Goal: Task Accomplishment & Management: Use online tool/utility

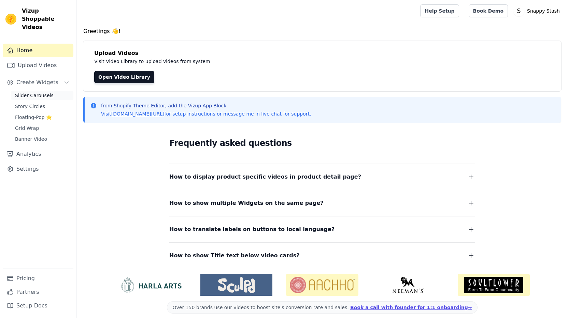
click at [35, 92] on span "Slider Carousels" at bounding box center [34, 95] width 39 height 7
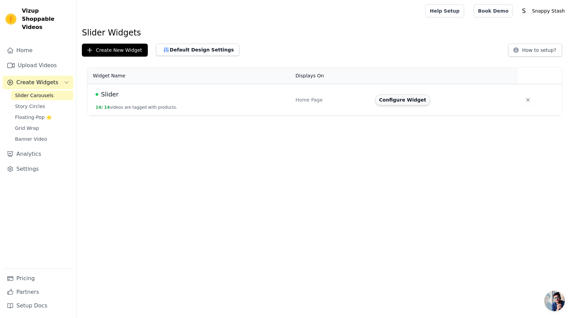
click at [394, 102] on button "Configure Widget" at bounding box center [402, 99] width 55 height 11
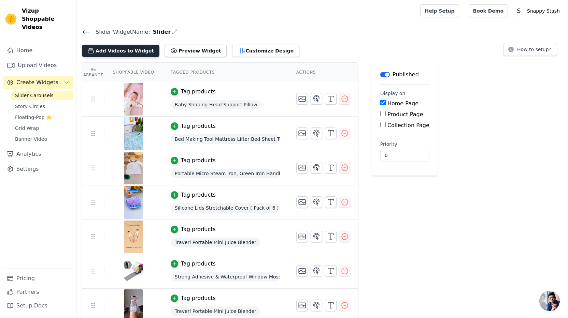
click at [130, 52] on button "Add Videos to Widget" at bounding box center [120, 51] width 77 height 12
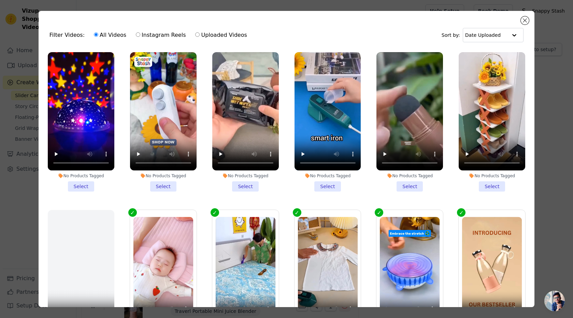
click at [81, 182] on li "No Products Tagged Select" at bounding box center [81, 122] width 67 height 140
click at [0, 0] on input "No Products Tagged Select" at bounding box center [0, 0] width 0 height 0
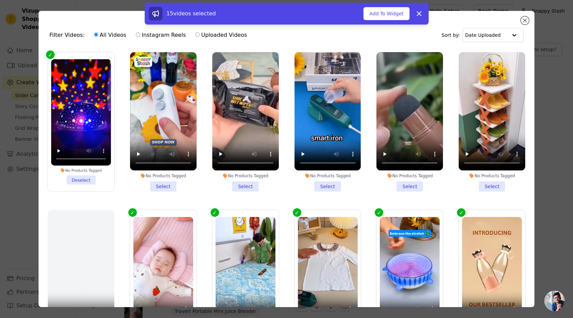
drag, startPoint x: 159, startPoint y: 185, endPoint x: 198, endPoint y: 186, distance: 38.2
click at [159, 185] on li "No Products Tagged Select" at bounding box center [163, 122] width 67 height 140
click at [0, 0] on input "No Products Tagged Select" at bounding box center [0, 0] width 0 height 0
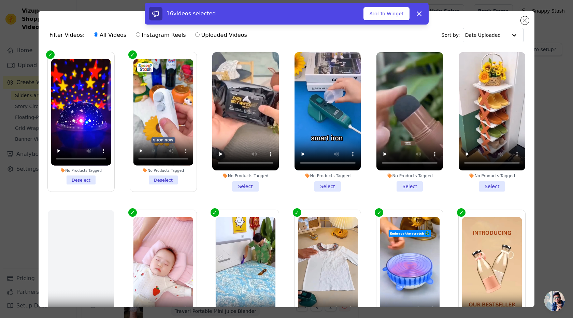
click at [234, 184] on li "No Products Tagged Select" at bounding box center [245, 122] width 67 height 140
click at [0, 0] on input "No Products Tagged Select" at bounding box center [0, 0] width 0 height 0
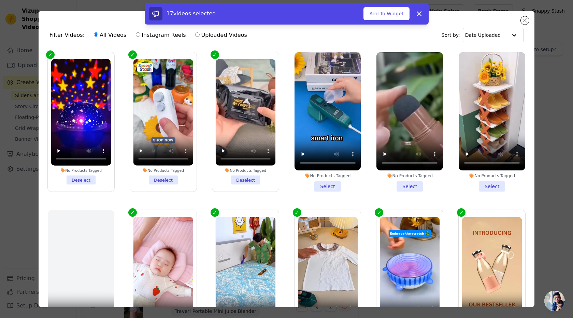
click at [318, 182] on li "No Products Tagged Select" at bounding box center [327, 122] width 67 height 140
click at [0, 0] on input "No Products Tagged Select" at bounding box center [0, 0] width 0 height 0
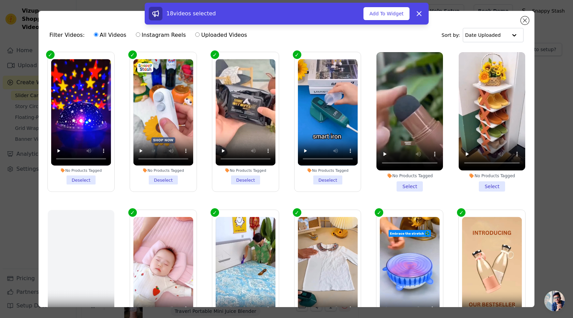
drag, startPoint x: 411, startPoint y: 184, endPoint x: 473, endPoint y: 189, distance: 62.3
click at [411, 184] on li "No Products Tagged Select" at bounding box center [409, 122] width 67 height 140
click at [0, 0] on input "No Products Tagged Select" at bounding box center [0, 0] width 0 height 0
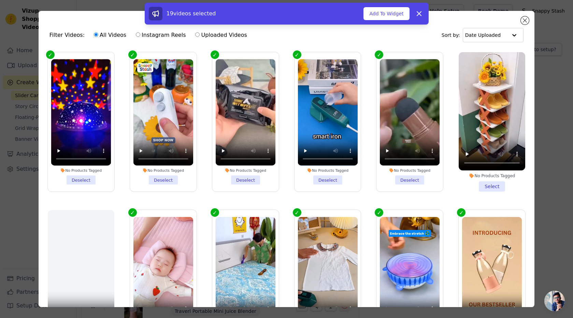
click at [478, 184] on li "No Products Tagged Select" at bounding box center [491, 122] width 67 height 140
click at [0, 0] on input "No Products Tagged Select" at bounding box center [0, 0] width 0 height 0
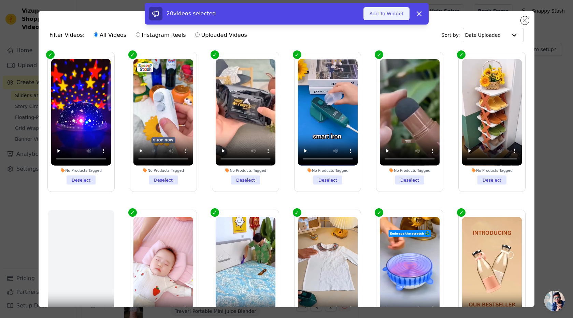
click at [386, 10] on button "Add To Widget" at bounding box center [386, 13] width 46 height 13
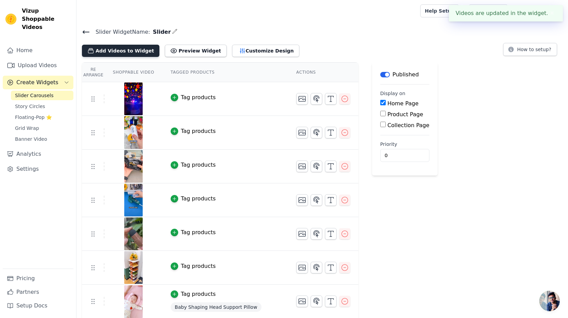
click at [131, 51] on button "Add Videos to Widget" at bounding box center [120, 51] width 77 height 12
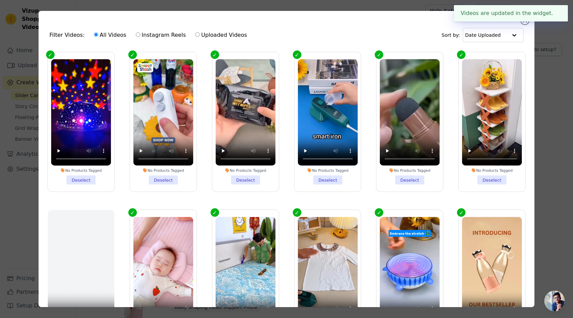
click at [149, 33] on label "Instagram Reels" at bounding box center [160, 35] width 50 height 9
click at [140, 33] on input "Instagram Reels" at bounding box center [138, 34] width 4 height 4
radio input "true"
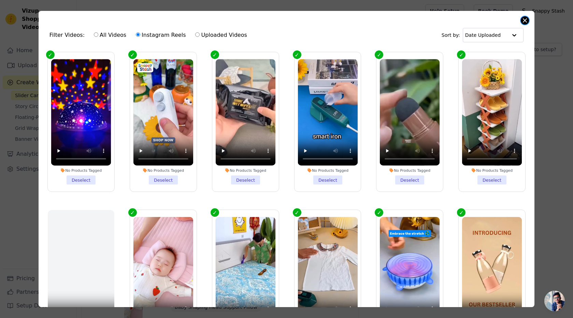
click at [523, 20] on button "Close modal" at bounding box center [525, 20] width 8 height 8
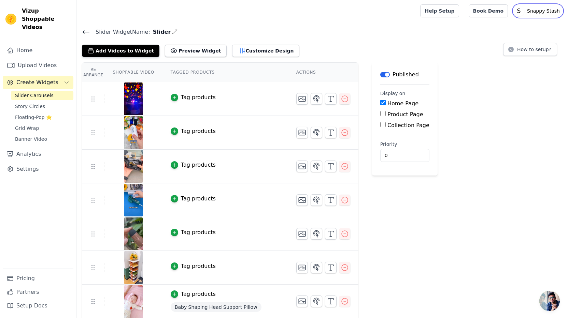
click at [532, 12] on p "Snappy Stash" at bounding box center [543, 11] width 38 height 12
click at [17, 190] on div "Home Upload Videos Create Widgets Slider Carousels Story Circles Floating-Pop ⭐…" at bounding box center [38, 156] width 71 height 225
click at [35, 44] on link "Home" at bounding box center [38, 51] width 71 height 14
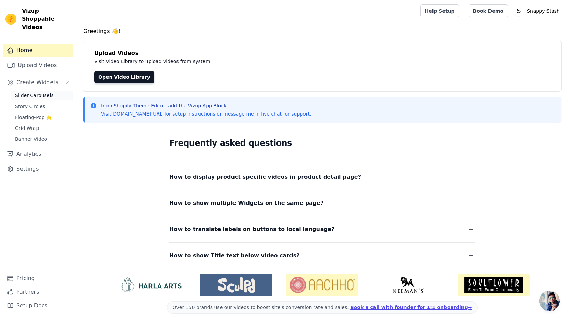
click at [32, 92] on span "Slider Carousels" at bounding box center [34, 95] width 39 height 7
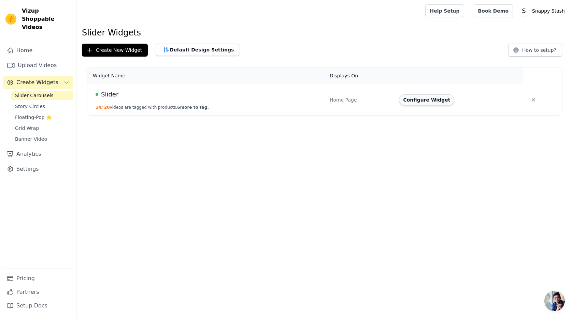
click at [414, 101] on button "Configure Widget" at bounding box center [426, 99] width 55 height 11
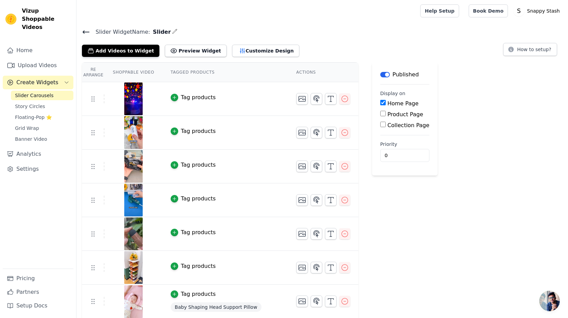
click at [86, 30] on icon at bounding box center [86, 32] width 8 height 8
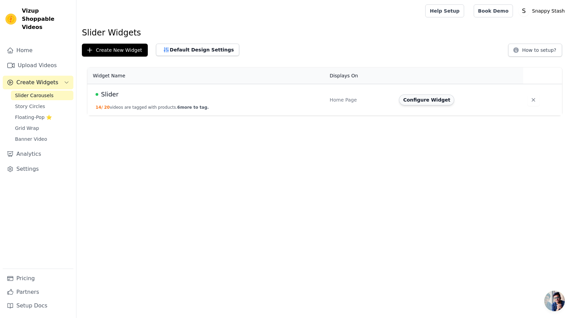
click at [437, 99] on button "Configure Widget" at bounding box center [426, 99] width 55 height 11
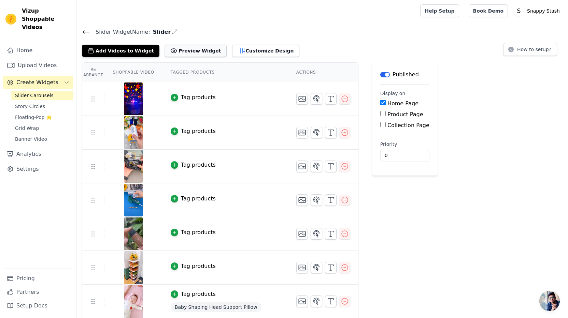
click at [170, 52] on icon at bounding box center [173, 50] width 7 height 7
click at [117, 45] on button "Add Videos to Widget" at bounding box center [120, 51] width 77 height 12
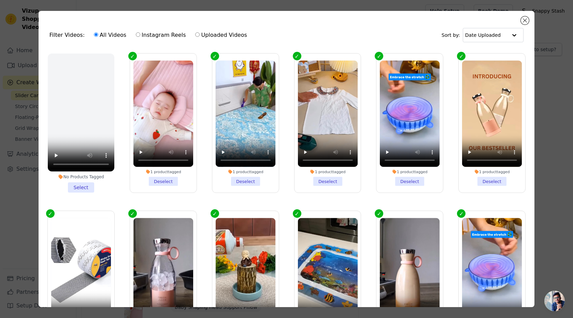
scroll to position [152, 0]
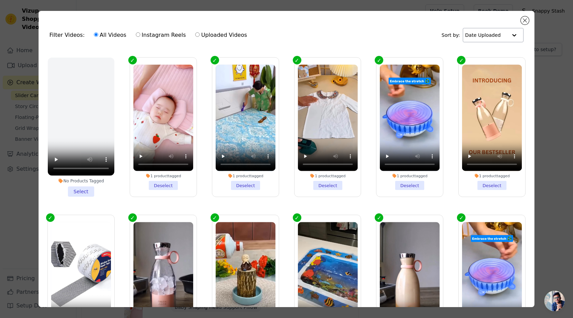
click at [494, 42] on div "Date Uploaded" at bounding box center [493, 35] width 61 height 14
click at [491, 57] on div "Date Created" at bounding box center [491, 57] width 59 height 8
click at [136, 35] on input "Instagram Reels" at bounding box center [138, 34] width 4 height 4
radio input "true"
click at [219, 36] on label "Uploaded Videos" at bounding box center [221, 35] width 52 height 9
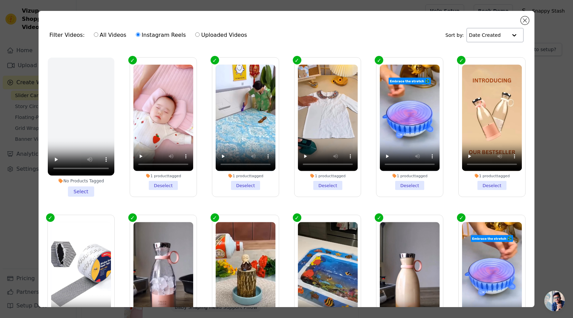
click at [200, 36] on input "Uploaded Videos" at bounding box center [197, 34] width 4 height 4
radio input "true"
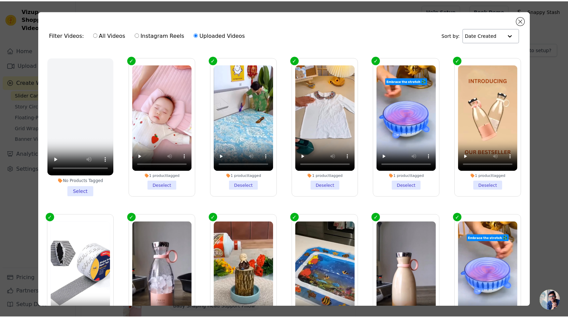
scroll to position [0, 0]
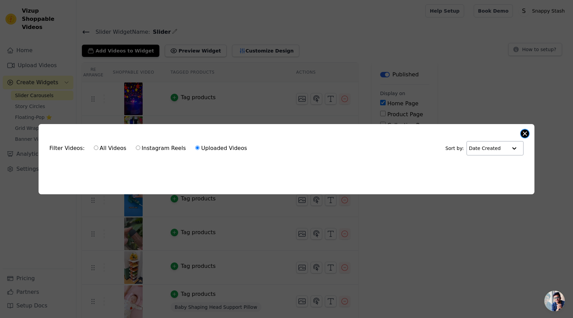
click at [526, 130] on button "Close modal" at bounding box center [525, 134] width 8 height 8
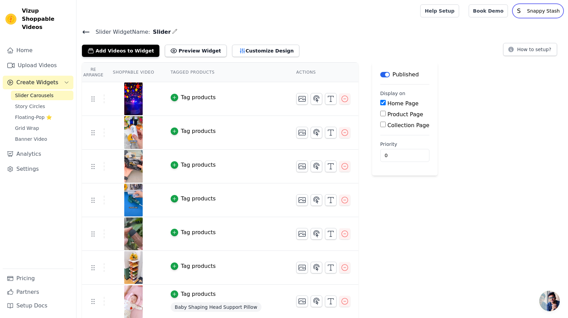
click at [527, 9] on p "Snappy Stash" at bounding box center [543, 11] width 38 height 12
click at [520, 25] on link "Settings" at bounding box center [529, 28] width 65 height 12
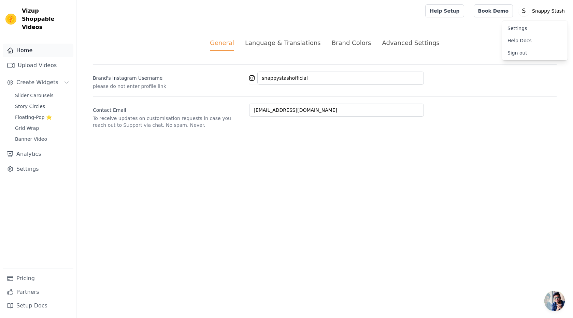
click at [28, 47] on link "Home" at bounding box center [38, 51] width 71 height 14
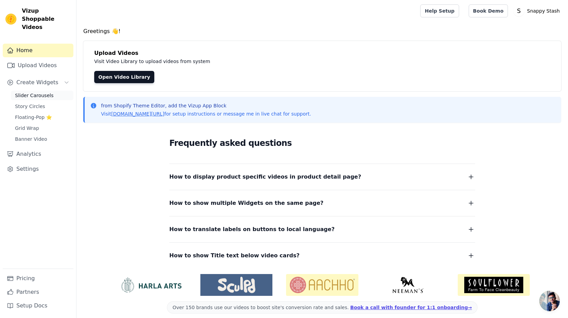
click at [36, 91] on link "Slider Carousels" at bounding box center [42, 96] width 62 height 10
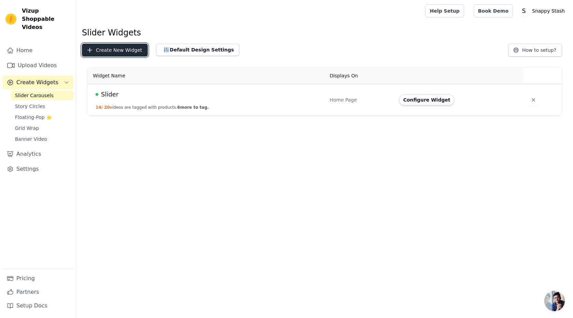
click at [126, 53] on button "Create New Widget" at bounding box center [115, 50] width 66 height 13
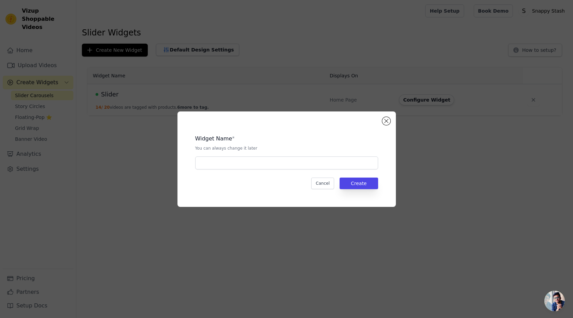
click at [389, 116] on div "Widget Name * You can always change it later Cancel Create" at bounding box center [286, 160] width 218 height 96
click at [38, 59] on div "Widget Name * You can always change it later Cancel Create" at bounding box center [286, 159] width 573 height 318
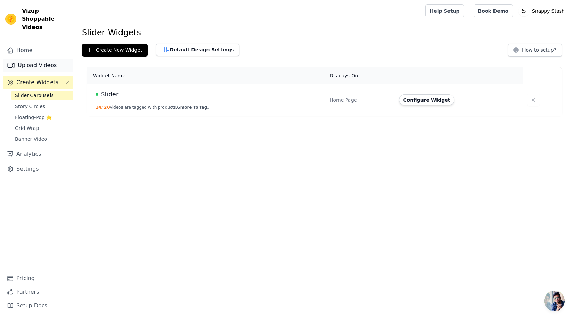
click at [21, 59] on link "Upload Videos" at bounding box center [38, 66] width 71 height 14
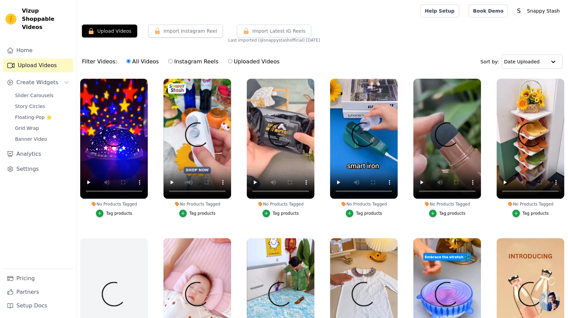
click at [185, 68] on div "All Videos Instagram Reels Uploaded Videos" at bounding box center [202, 62] width 161 height 16
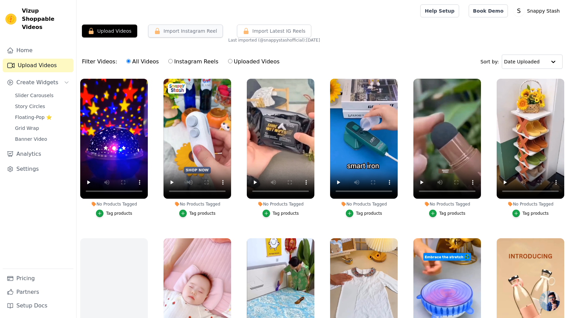
click at [183, 33] on button "Import Instagram Reel" at bounding box center [185, 31] width 75 height 13
